Goal: Download file/media

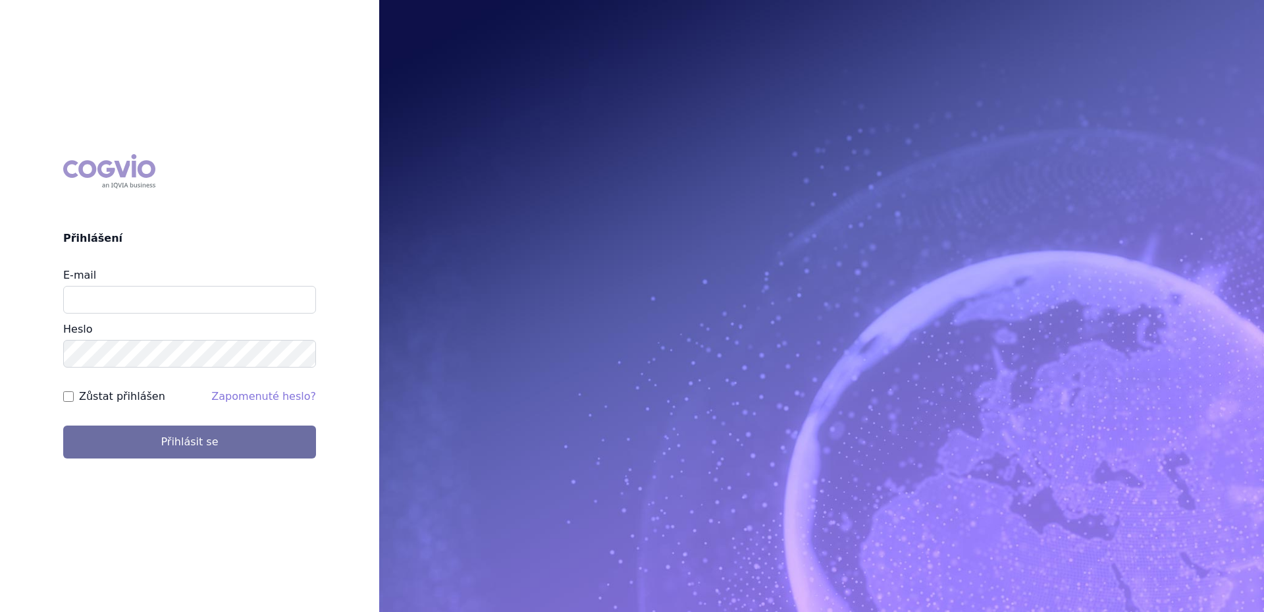
click at [148, 297] on input "E-mail" at bounding box center [189, 300] width 253 height 28
type input "[PERSON_NAME][EMAIL_ADDRESS][PERSON_NAME][DOMAIN_NAME]"
click at [63, 425] on button "Přihlásit se" at bounding box center [189, 441] width 253 height 33
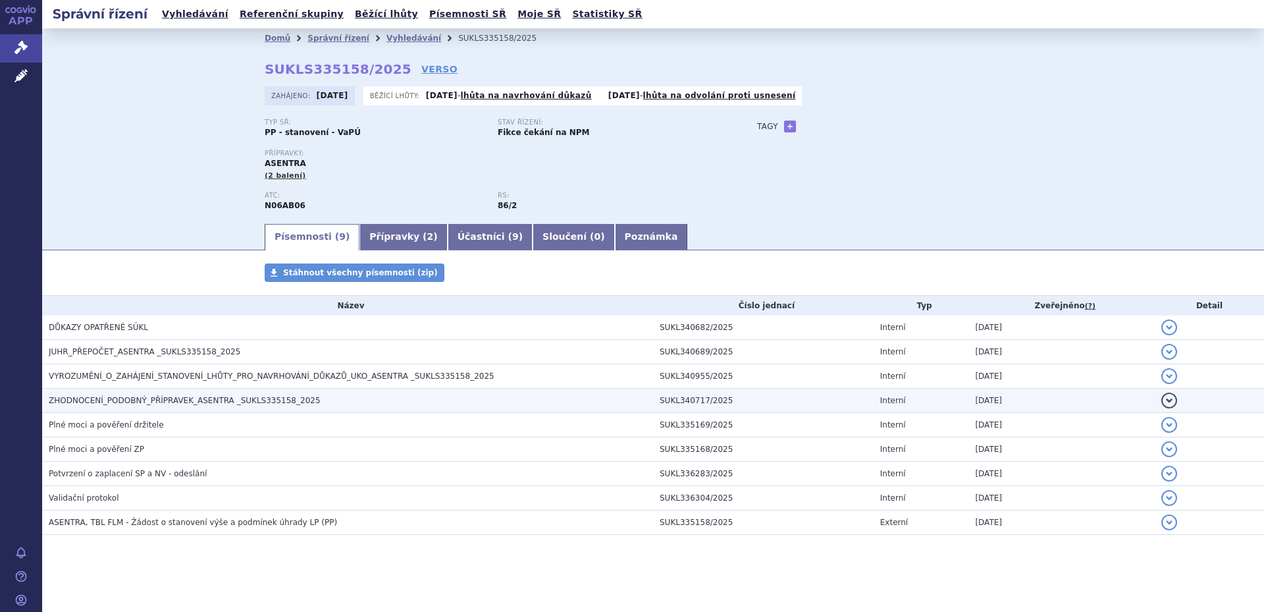
click at [304, 398] on h3 "ZHODNOCENÍ_PODOBNÝ_PŘÍPRAVEK_ASENTRA _SUKLS335158_2025" at bounding box center [351, 400] width 604 height 13
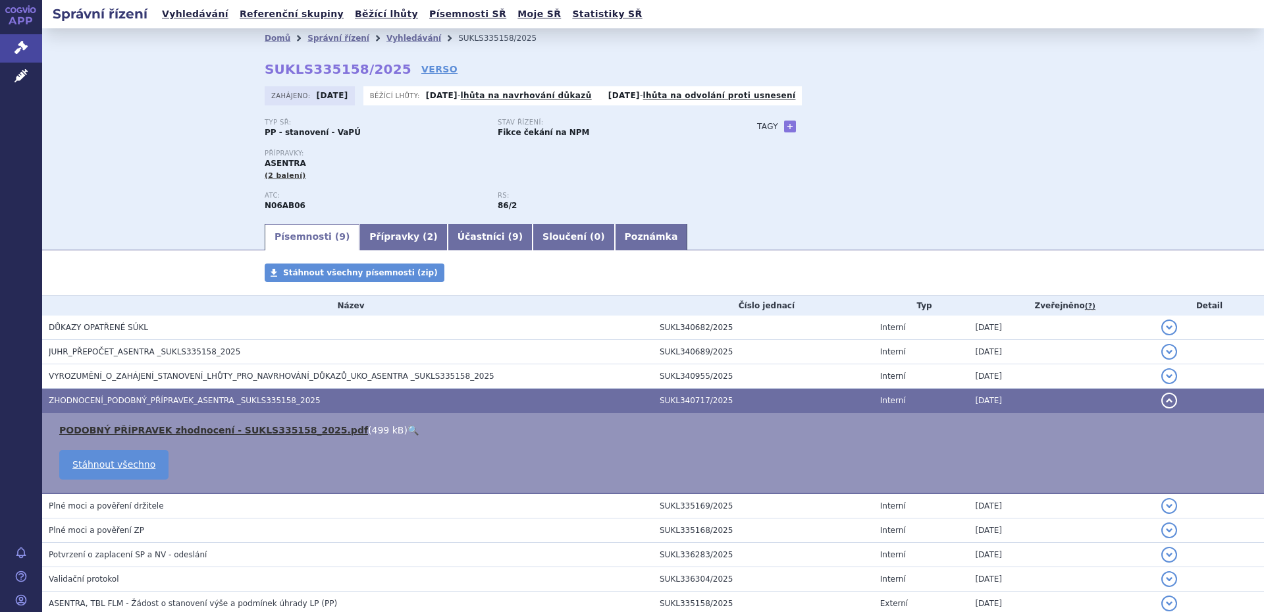
click at [259, 429] on link "PODOBNÝ PŘÍPRAVEK zhodnocení - SUKLS335158_2025.pdf" at bounding box center [213, 430] width 309 height 11
